Goal: Register for event/course

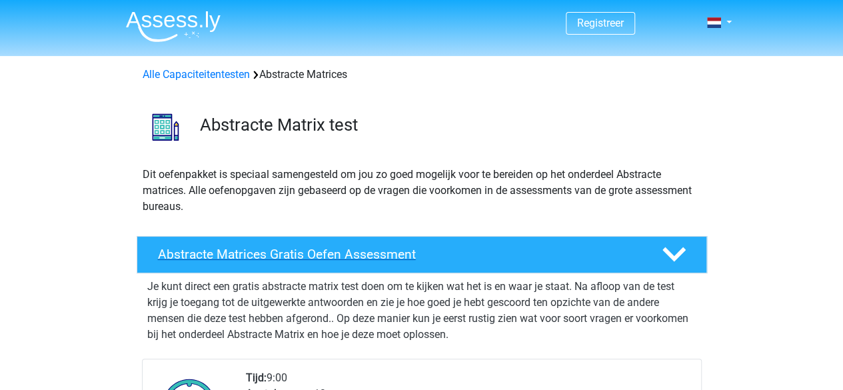
click at [339, 255] on h4 "Abstracte Matrices Gratis Oefen Assessment" at bounding box center [399, 254] width 483 height 15
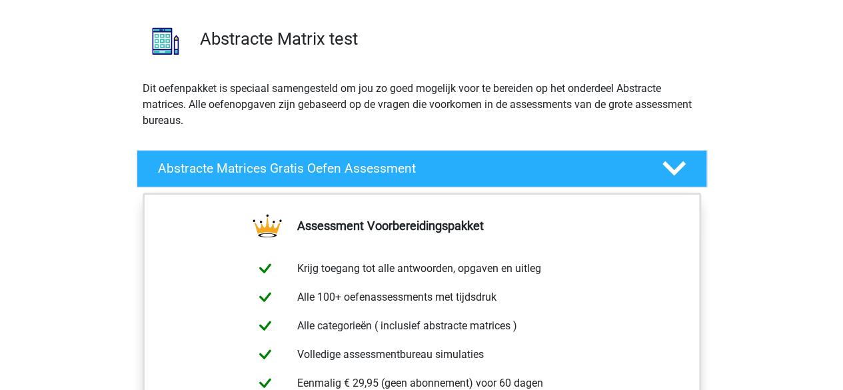
scroll to position [200, 0]
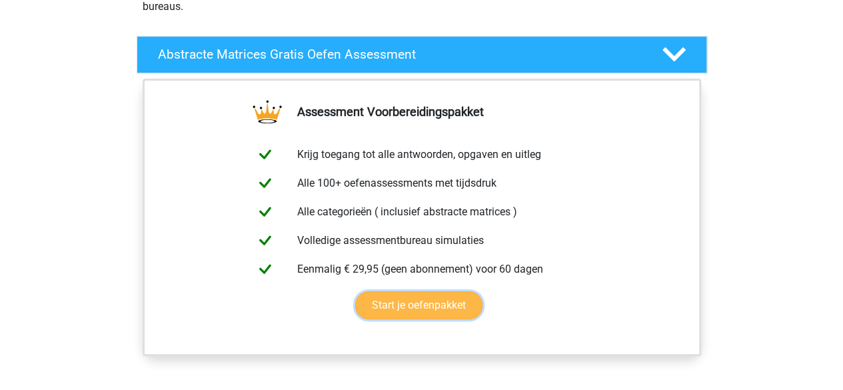
click at [432, 303] on link "Start je oefenpakket" at bounding box center [418, 305] width 127 height 28
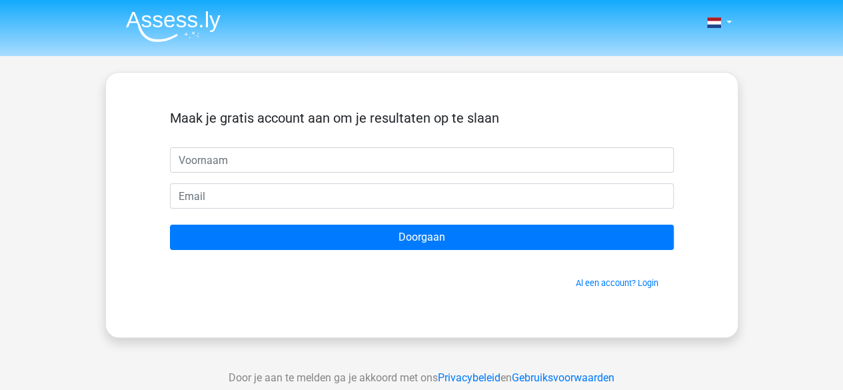
click at [777, 205] on div "Nederlands English" at bounding box center [421, 377] width 843 height 754
